Goal: Task Accomplishment & Management: Complete application form

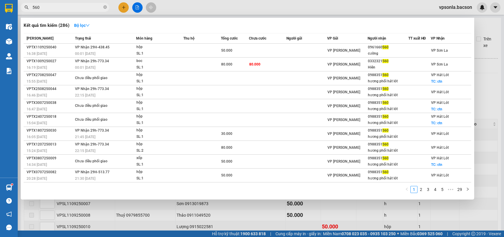
click at [82, 11] on span "560" at bounding box center [65, 7] width 89 height 9
click at [104, 6] on icon "close-circle" at bounding box center [105, 7] width 4 height 4
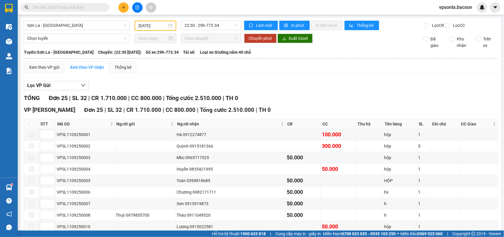
click at [67, 6] on input "text" at bounding box center [67, 7] width 70 height 6
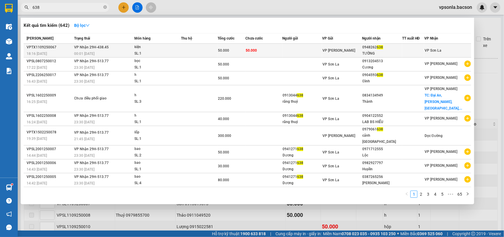
type input "638"
click at [380, 52] on div "TƯỜNG" at bounding box center [382, 53] width 39 height 6
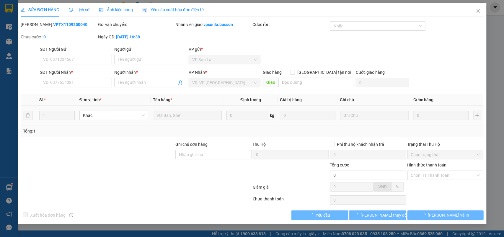
type input "0948262638"
type input "TƯỜNG"
type input "50.000"
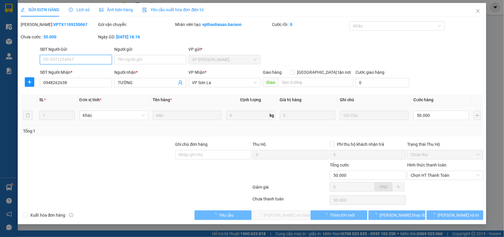
click at [419, 176] on span "Chọn HT Thanh Toán" at bounding box center [445, 175] width 69 height 9
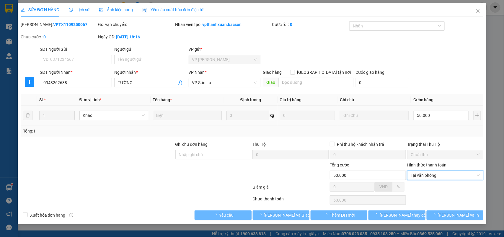
type input "0"
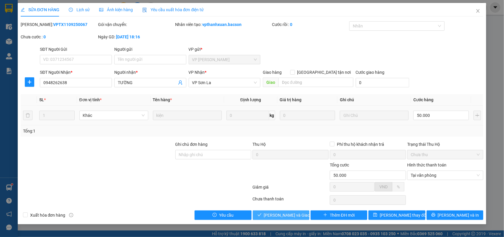
click at [283, 220] on button "[PERSON_NAME] và Giao hàng" at bounding box center [281, 215] width 57 height 9
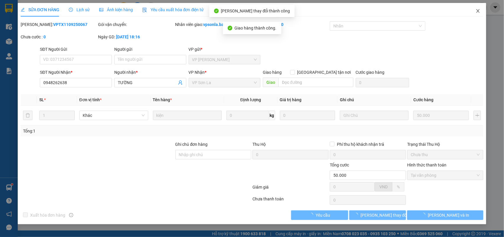
click at [479, 12] on icon "close" at bounding box center [478, 11] width 5 height 5
click at [479, 12] on div at bounding box center [482, 7] width 10 height 10
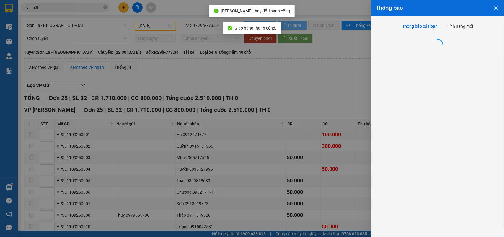
click at [479, 12] on div "Thông báo Thông báo của bạn Tính năng mới" at bounding box center [252, 118] width 504 height 237
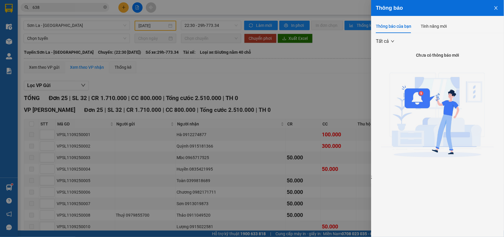
click at [479, 12] on div "Thông báo" at bounding box center [437, 8] width 133 height 16
click at [355, 68] on div at bounding box center [252, 118] width 504 height 237
